Goal: Navigation & Orientation: Find specific page/section

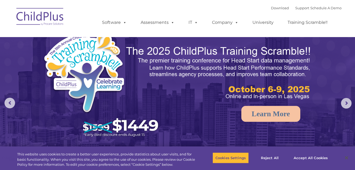
select select "MEDIUM"
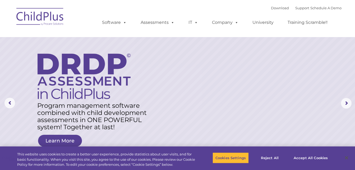
click at [204, 1] on nav "Download Support | Schedule A Demo  MENU MENU Software ChildPlus: The original…" at bounding box center [177, 18] width 355 height 37
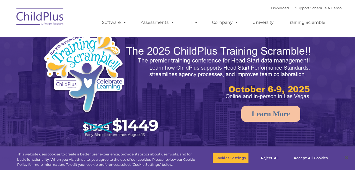
select select "MEDIUM"
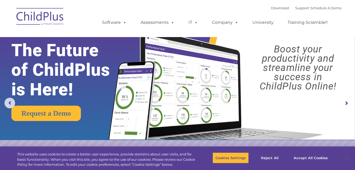
drag, startPoint x: 354, startPoint y: 32, endPoint x: 357, endPoint y: 31, distance: 2.7
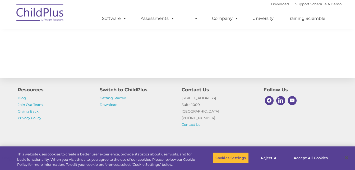
scroll to position [615, 0]
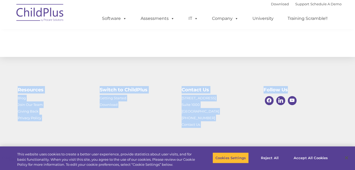
drag, startPoint x: 354, startPoint y: 145, endPoint x: 356, endPoint y: 132, distance: 13.4
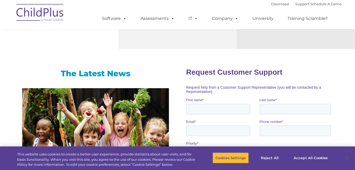
scroll to position [194, 0]
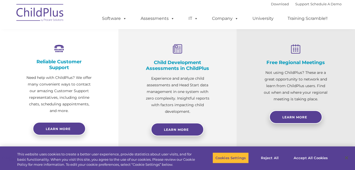
click at [43, 13] on img at bounding box center [40, 13] width 53 height 26
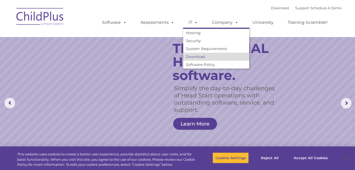
click at [189, 55] on link "Download" at bounding box center [216, 57] width 66 height 8
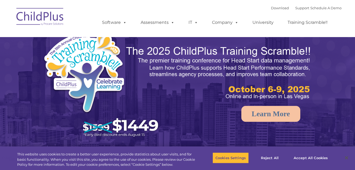
select select "MEDIUM"
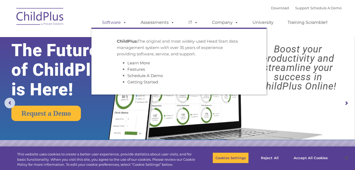
click at [118, 25] on link "Software" at bounding box center [114, 22] width 35 height 11
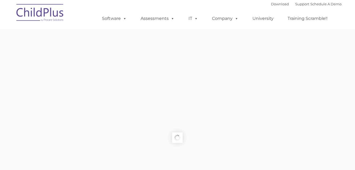
type input ""
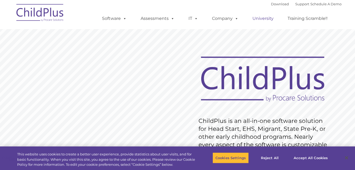
click at [261, 19] on link "University" at bounding box center [263, 18] width 32 height 11
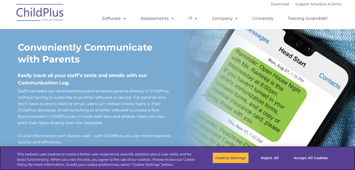
scroll to position [399, 0]
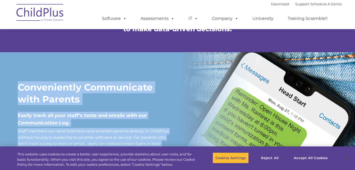
drag, startPoint x: 353, startPoint y: 55, endPoint x: 357, endPoint y: 60, distance: 6.8
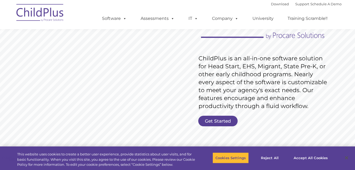
scroll to position [0, 0]
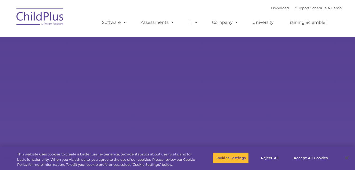
select select "MEDIUM"
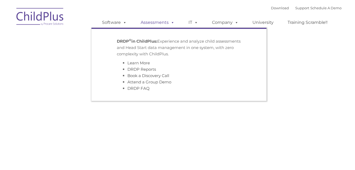
click at [163, 21] on link "Assessments" at bounding box center [157, 22] width 44 height 11
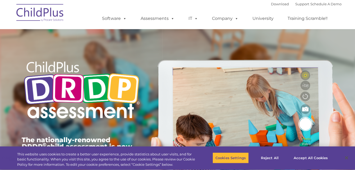
type input ""
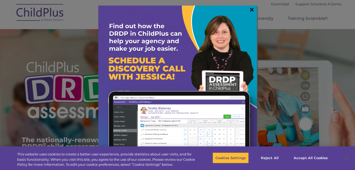
click at [251, 9] on link "×" at bounding box center [251, 9] width 6 height 5
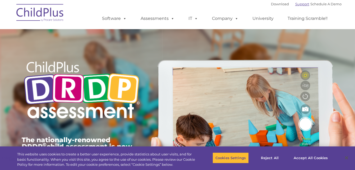
click at [298, 5] on link "Support" at bounding box center [302, 4] width 14 height 4
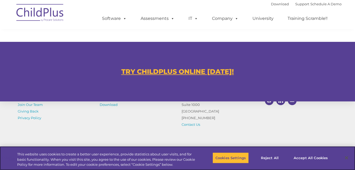
scroll to position [305, 0]
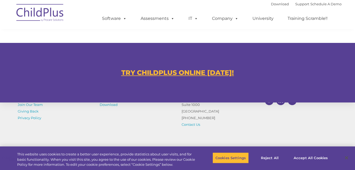
click at [203, 69] on u "TRY CHILDPLUS ONLINE [DATE]!" at bounding box center [177, 72] width 112 height 8
